Goal: Task Accomplishment & Management: Manage account settings

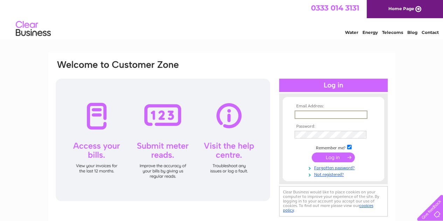
click at [320, 114] on input "text" at bounding box center [331, 115] width 73 height 8
click at [325, 111] on input "ka" at bounding box center [331, 115] width 73 height 8
type input "kate@macdonaldproperties.co.uk"
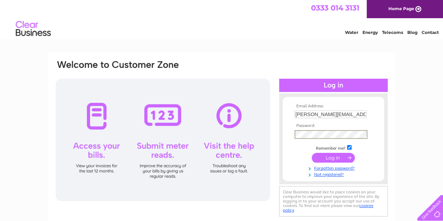
click at [312, 153] on input "submit" at bounding box center [333, 158] width 43 height 10
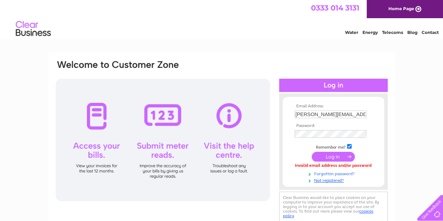
click at [327, 176] on link "Forgotten password?" at bounding box center [335, 173] width 80 height 7
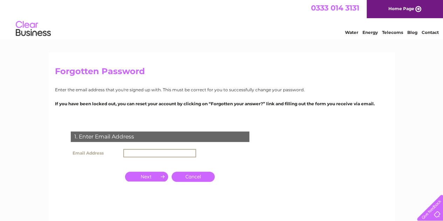
click at [170, 152] on input "text" at bounding box center [159, 153] width 73 height 8
type input "kate@macdonaldproperties.co.uk"
click input "submit" at bounding box center [0, 0] width 0 height 0
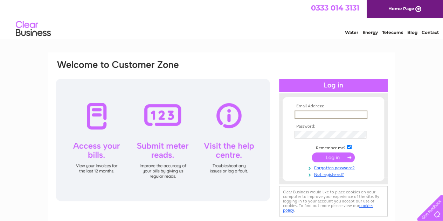
click at [323, 115] on input "text" at bounding box center [331, 115] width 73 height 8
